Goal: Navigation & Orientation: Find specific page/section

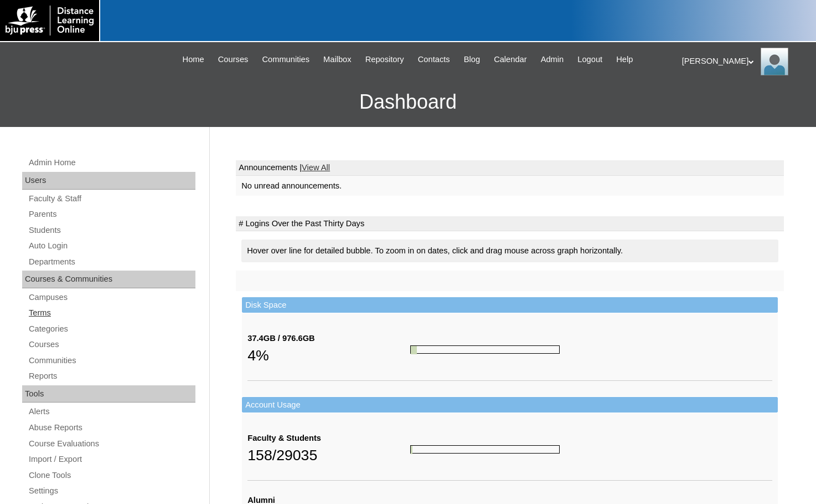
click at [43, 317] on link "Terms" at bounding box center [112, 313] width 168 height 14
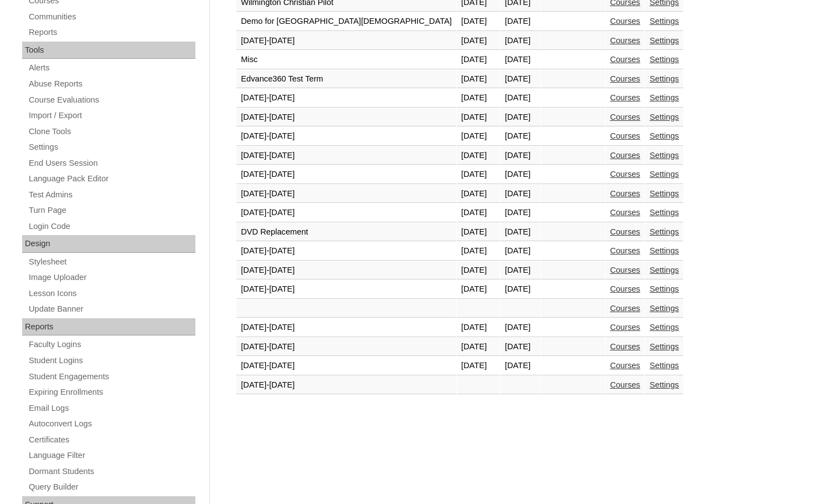
scroll to position [415, 0]
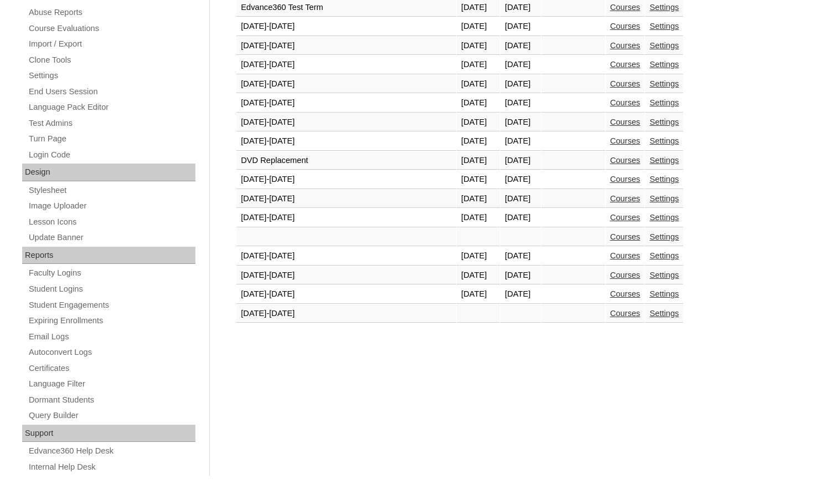
click at [610, 292] on link "Courses" at bounding box center [625, 293] width 30 height 9
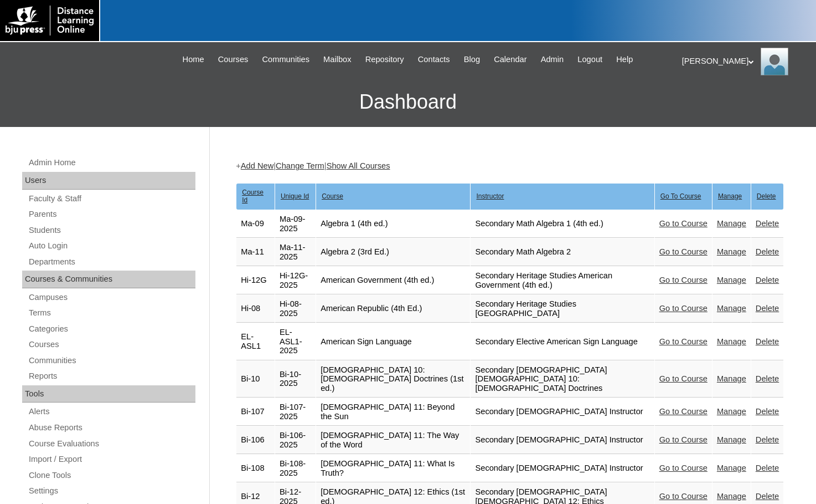
click at [660, 304] on link "Go to Course" at bounding box center [684, 308] width 48 height 9
